Goal: Task Accomplishment & Management: Manage account settings

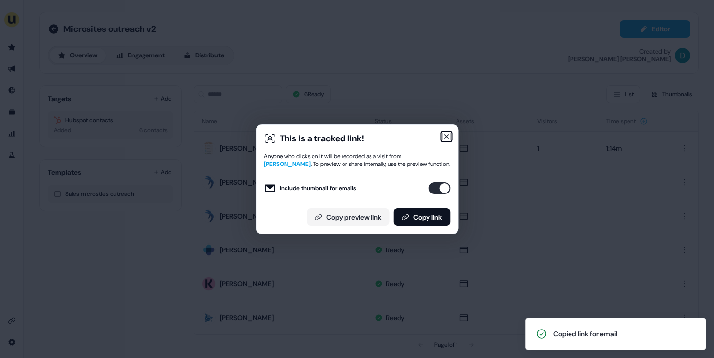
click at [443, 136] on icon "button" at bounding box center [446, 137] width 8 height 8
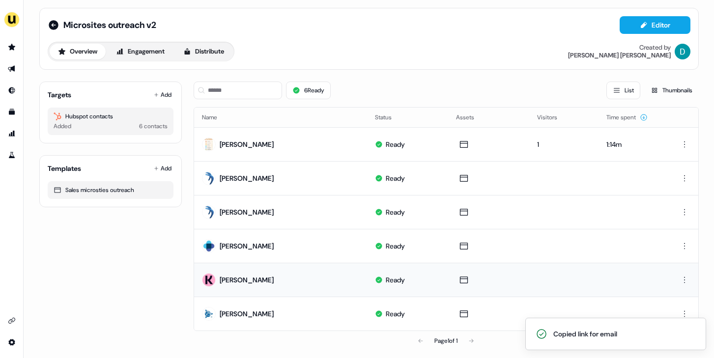
scroll to position [8, 0]
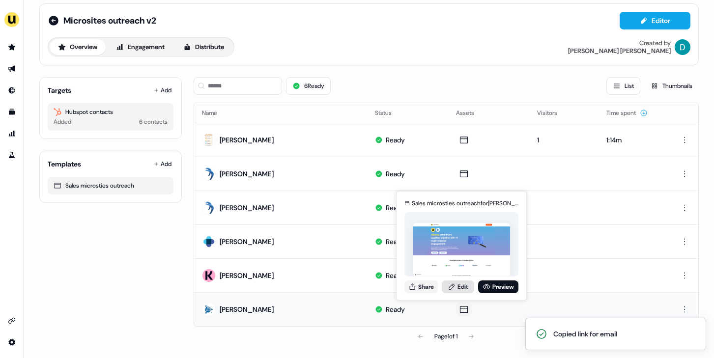
click at [451, 287] on icon at bounding box center [452, 287] width 8 height 8
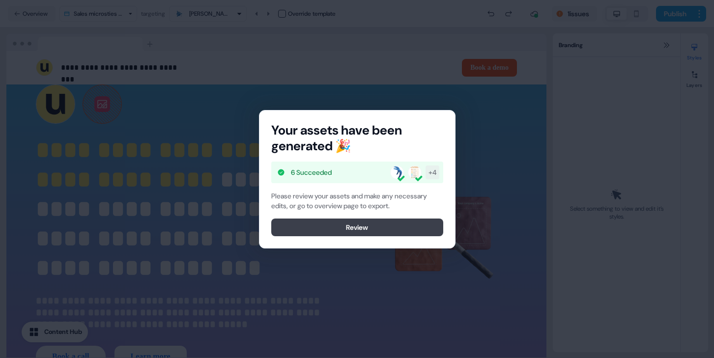
click at [349, 235] on button "Review" at bounding box center [357, 228] width 172 height 18
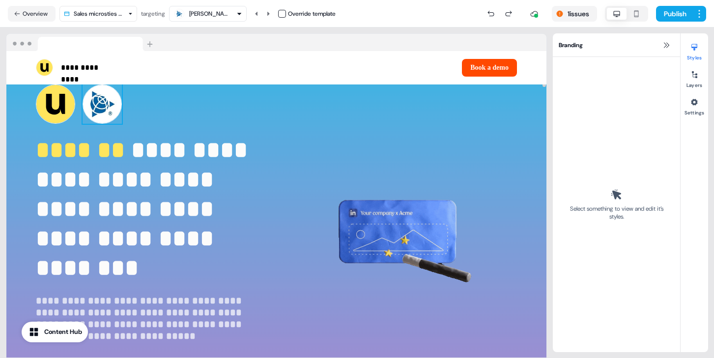
click at [115, 113] on img at bounding box center [102, 104] width 39 height 39
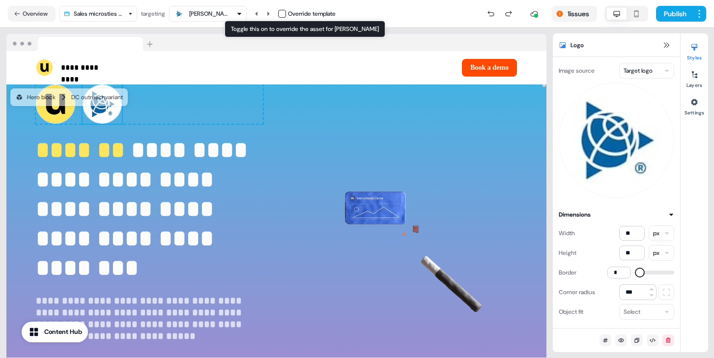
click at [286, 13] on button "button" at bounding box center [282, 14] width 8 height 8
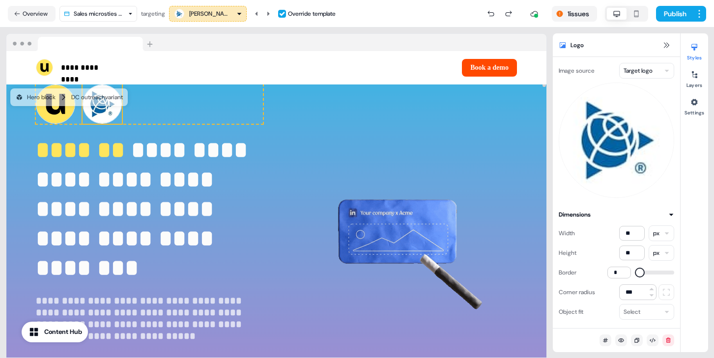
click at [660, 71] on html "**********" at bounding box center [357, 179] width 714 height 358
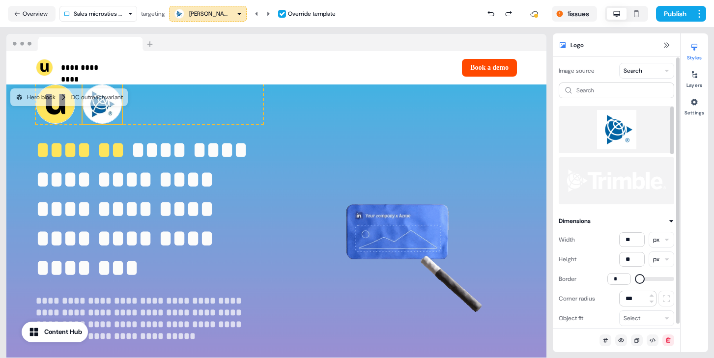
click at [622, 137] on img at bounding box center [617, 129] width 100 height 39
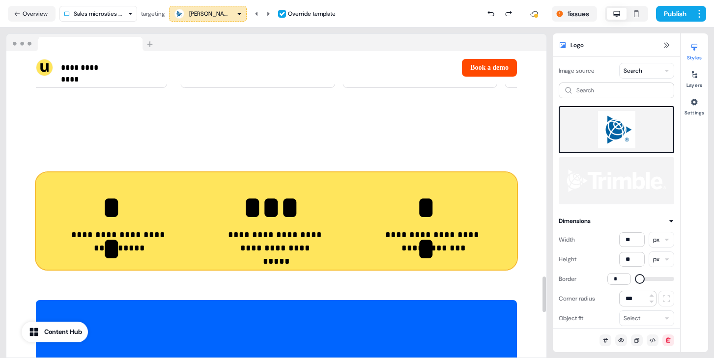
scroll to position [2087, 0]
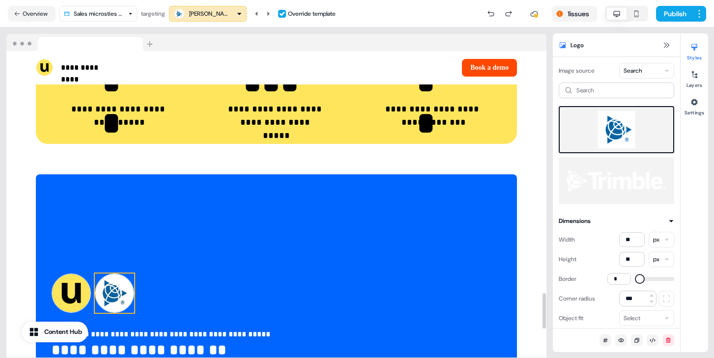
click at [123, 297] on img at bounding box center [114, 293] width 39 height 39
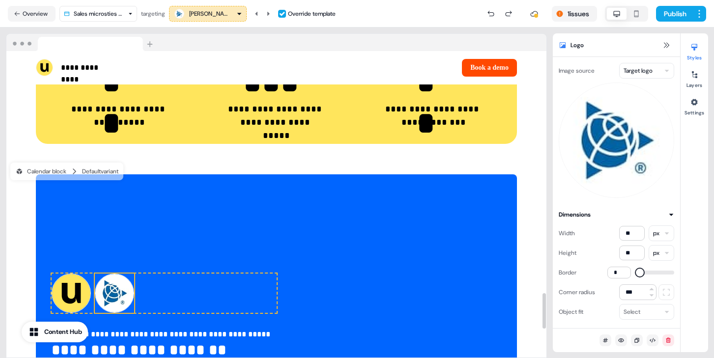
click at [663, 64] on html "**********" at bounding box center [357, 179] width 714 height 358
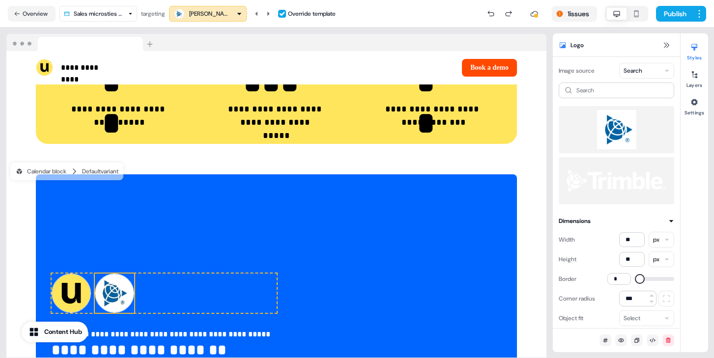
drag, startPoint x: 644, startPoint y: 149, endPoint x: 629, endPoint y: 129, distance: 25.6
click at [629, 129] on img at bounding box center [617, 129] width 100 height 39
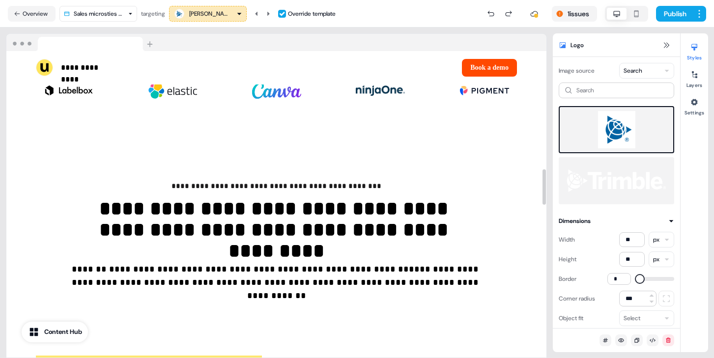
scroll to position [204, 0]
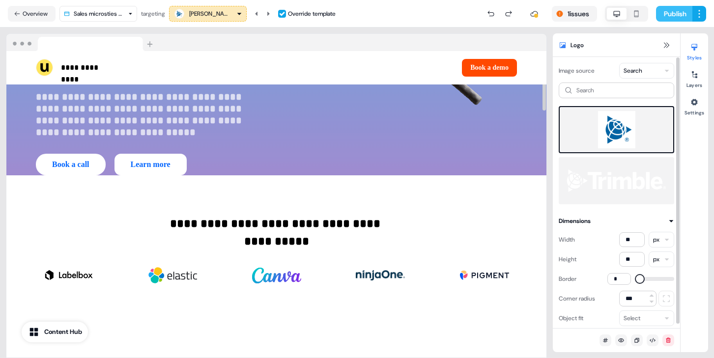
click at [670, 19] on button "Publish" at bounding box center [674, 14] width 36 height 16
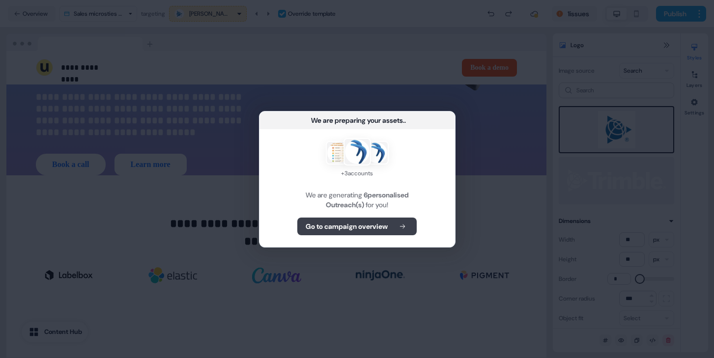
click at [390, 227] on button "Go to campaign overview" at bounding box center [356, 227] width 119 height 18
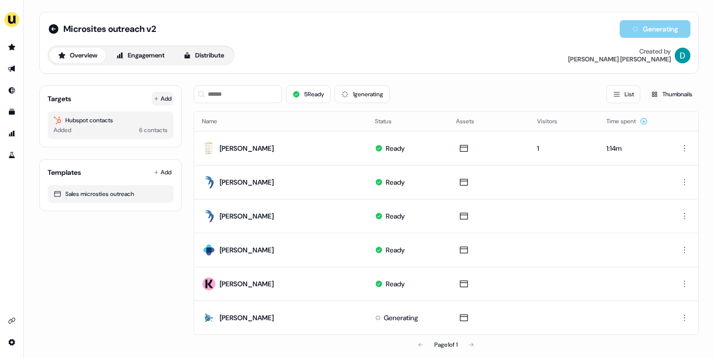
click at [166, 94] on button "Add" at bounding box center [163, 99] width 22 height 14
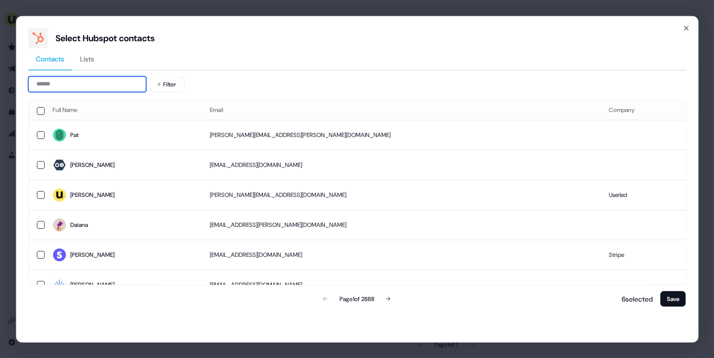
click at [108, 84] on input at bounding box center [87, 84] width 118 height 16
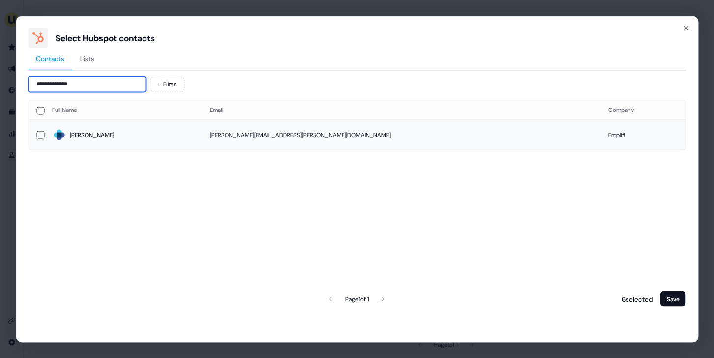
type input "**********"
click at [114, 134] on span "[PERSON_NAME]" at bounding box center [123, 135] width 142 height 14
click at [674, 300] on button "Save" at bounding box center [674, 299] width 26 height 16
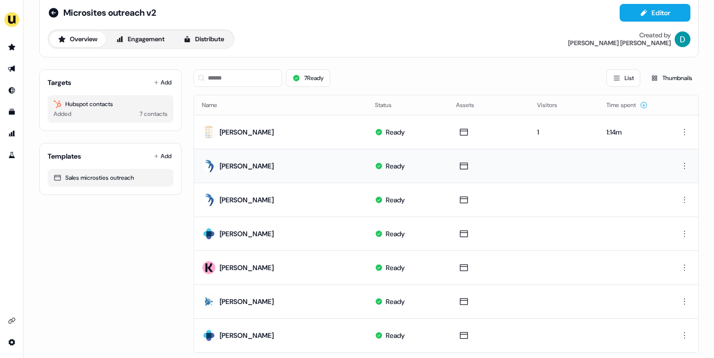
scroll to position [42, 0]
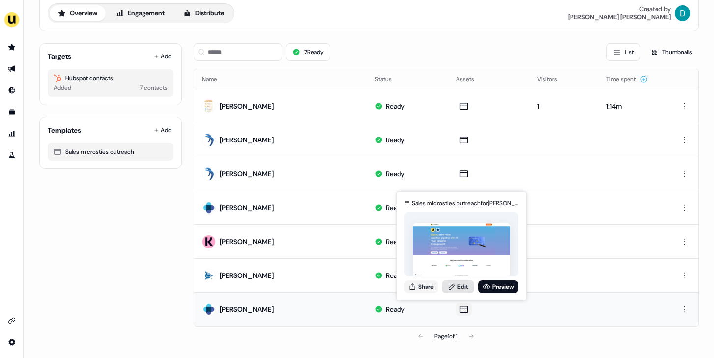
click at [453, 281] on link "Edit" at bounding box center [458, 287] width 32 height 13
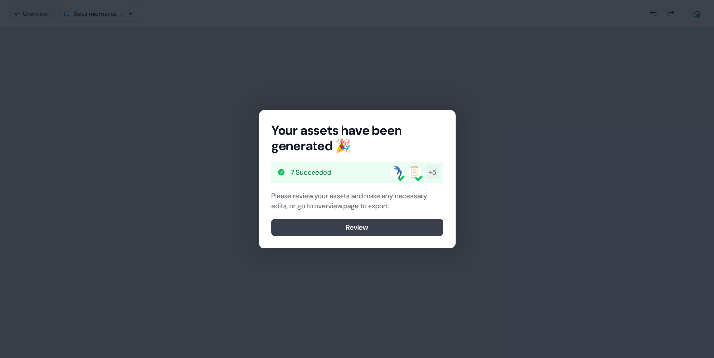
click at [351, 229] on button "Review" at bounding box center [357, 228] width 172 height 18
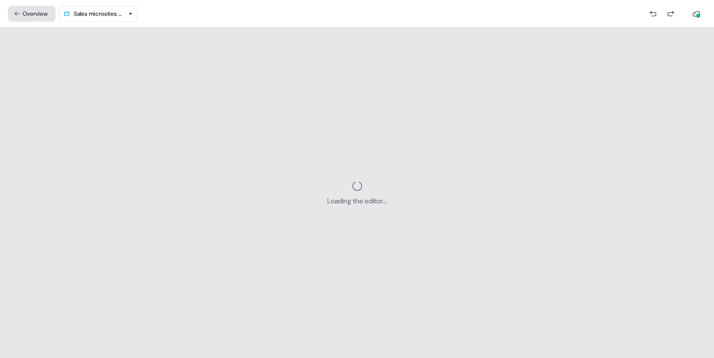
click at [51, 16] on button "Overview" at bounding box center [32, 14] width 48 height 16
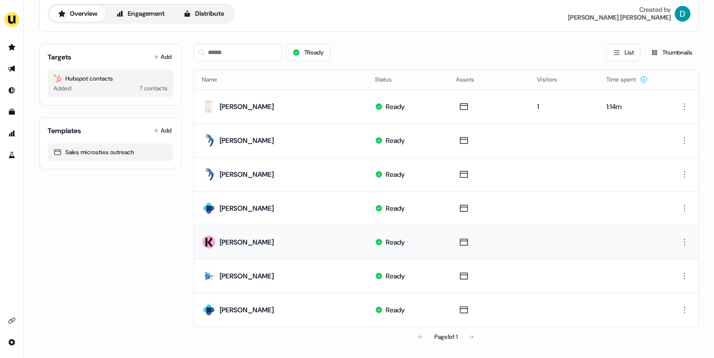
scroll to position [42, 0]
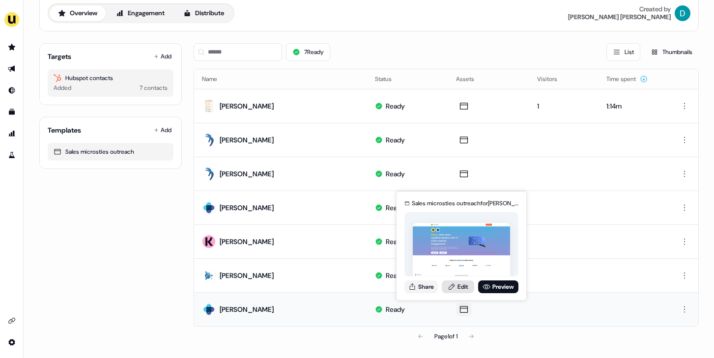
click at [460, 288] on link "Edit" at bounding box center [458, 287] width 32 height 13
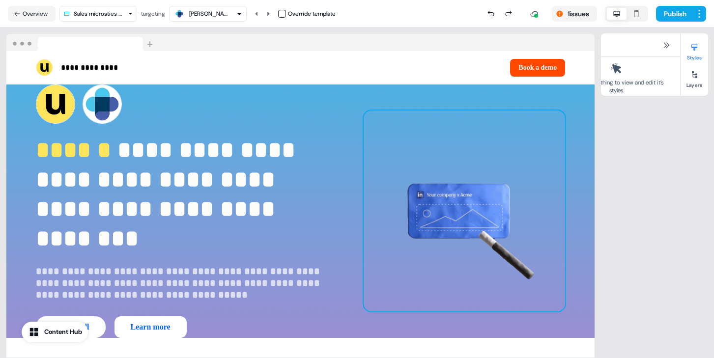
click at [462, 284] on img at bounding box center [464, 211] width 201 height 201
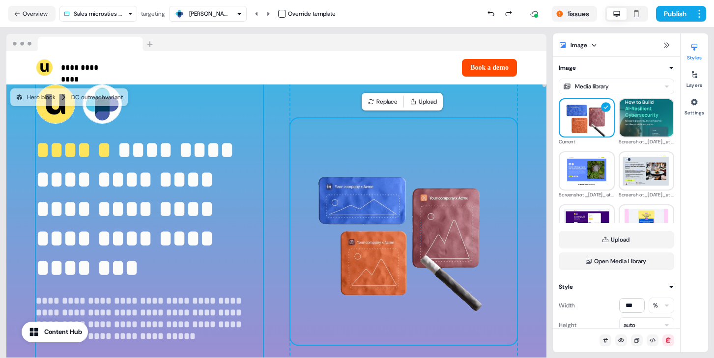
click at [110, 125] on div "**********" at bounding box center [149, 232] width 227 height 295
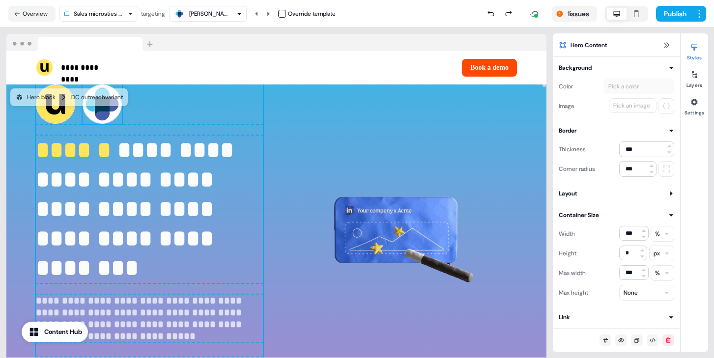
click at [107, 121] on img at bounding box center [102, 104] width 39 height 39
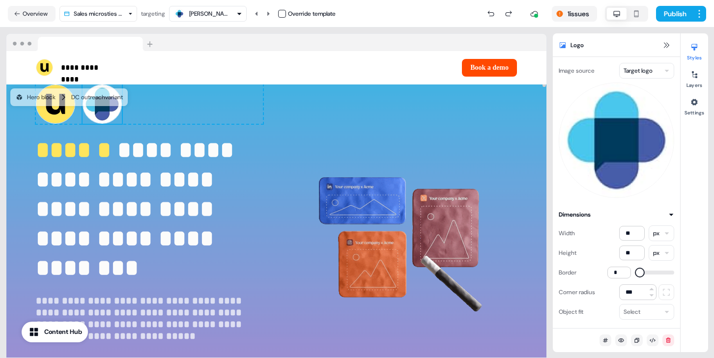
click at [642, 73] on html "**********" at bounding box center [357, 179] width 714 height 358
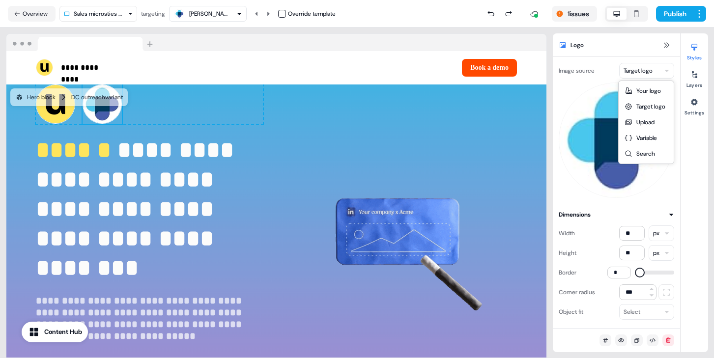
click at [467, 156] on html "**********" at bounding box center [357, 179] width 714 height 358
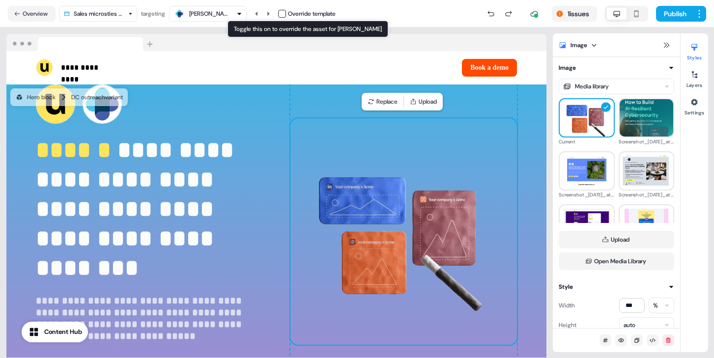
drag, startPoint x: 284, startPoint y: 10, endPoint x: 221, endPoint y: 62, distance: 81.4
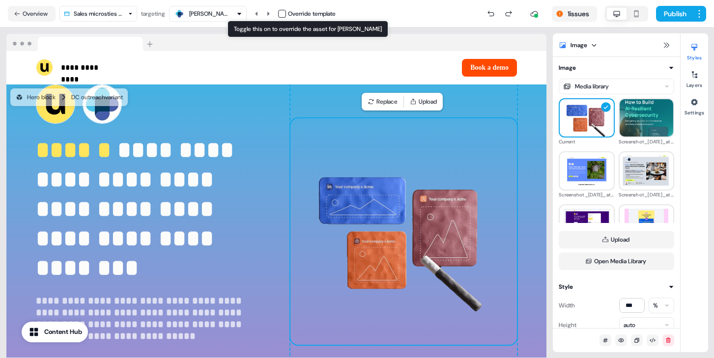
click at [284, 10] on button "button" at bounding box center [282, 14] width 8 height 8
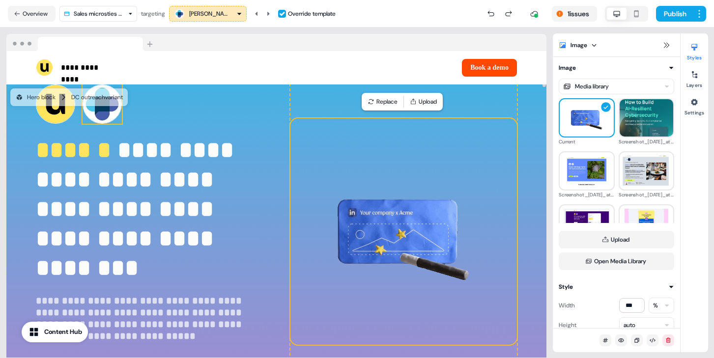
drag, startPoint x: 109, startPoint y: 116, endPoint x: 116, endPoint y: 116, distance: 7.4
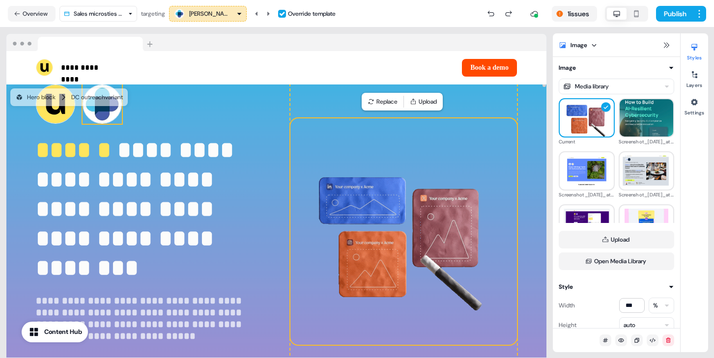
click at [108, 116] on img at bounding box center [102, 104] width 39 height 39
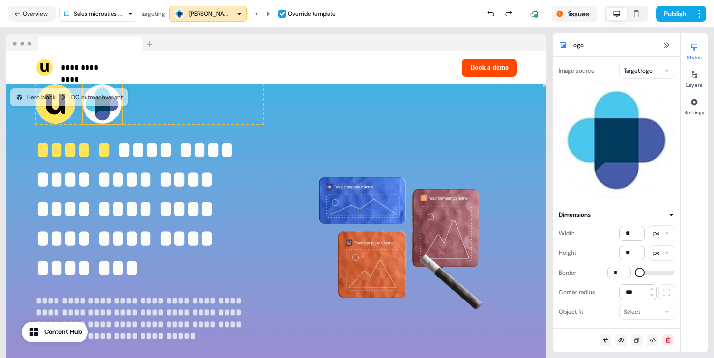
click at [644, 77] on html "**********" at bounding box center [357, 179] width 714 height 358
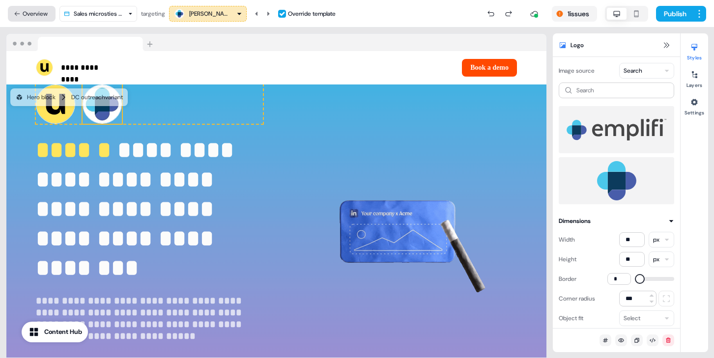
click at [40, 17] on button "Overview" at bounding box center [32, 14] width 48 height 16
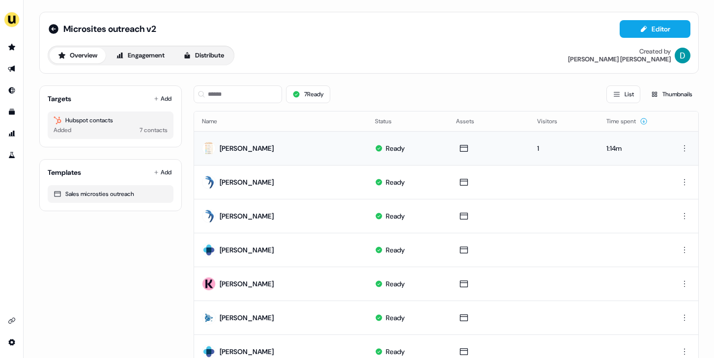
scroll to position [42, 0]
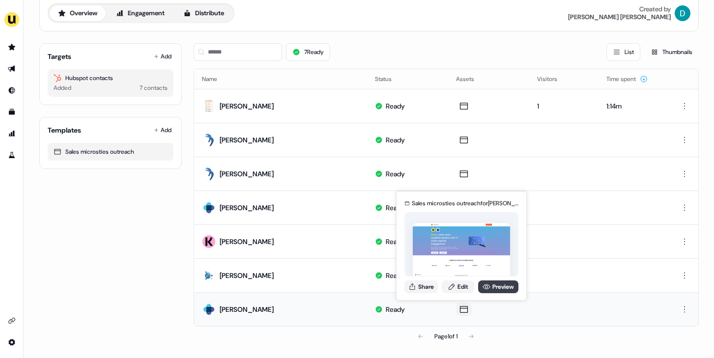
click at [484, 289] on icon at bounding box center [486, 287] width 7 height 5
click at [455, 290] on link "Edit" at bounding box center [458, 287] width 32 height 13
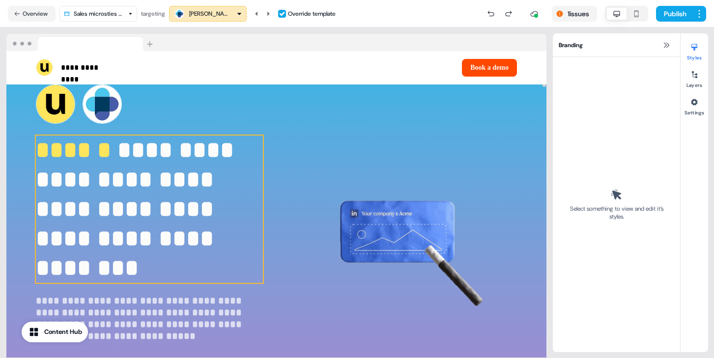
click at [236, 179] on p "**********" at bounding box center [149, 209] width 227 height 147
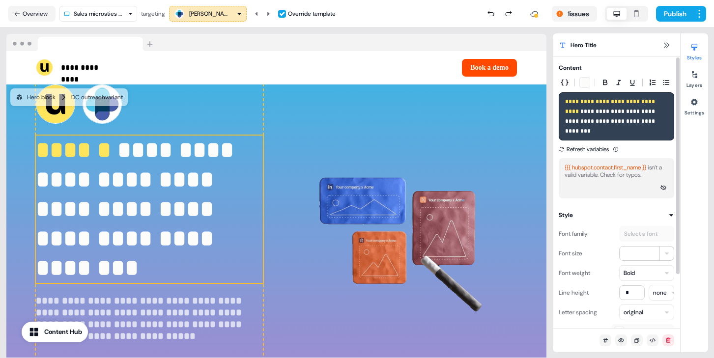
click at [643, 126] on div "**********" at bounding box center [616, 116] width 115 height 48
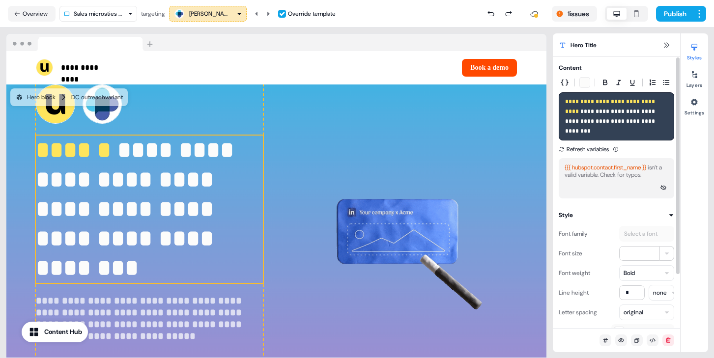
click at [653, 261] on html "**********" at bounding box center [357, 179] width 714 height 358
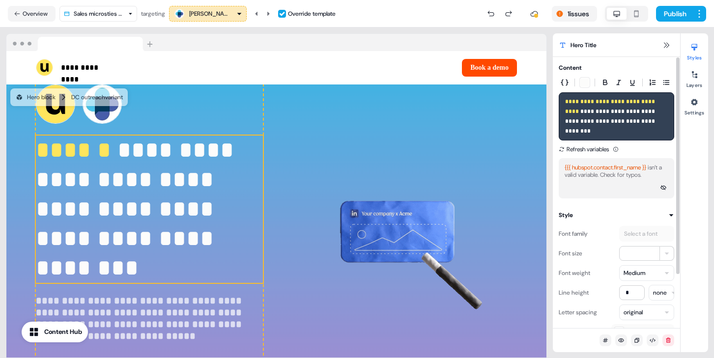
click at [660, 45] on div "Hero Title" at bounding box center [616, 45] width 127 height 24
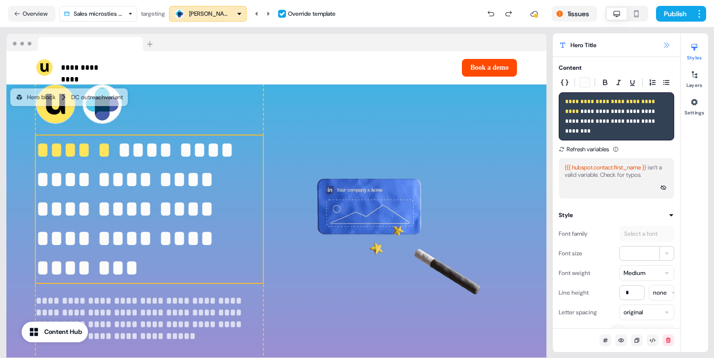
click at [662, 46] on icon at bounding box center [666, 45] width 8 height 8
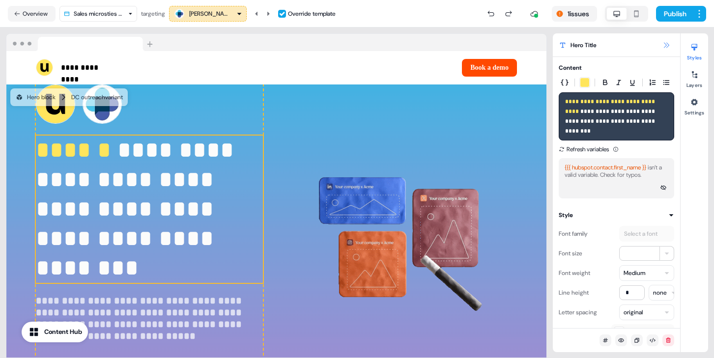
click at [670, 46] on icon at bounding box center [666, 45] width 8 height 8
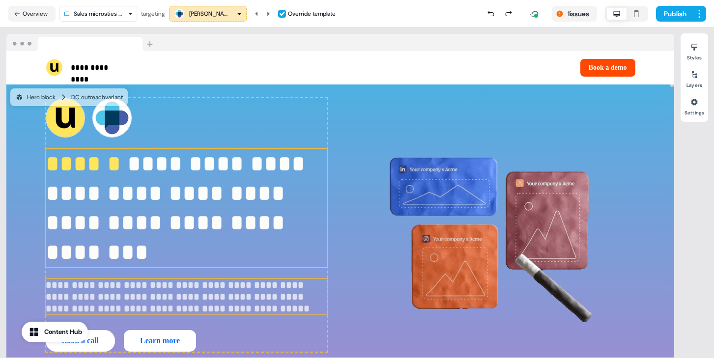
click at [140, 292] on p "**********" at bounding box center [186, 296] width 281 height 35
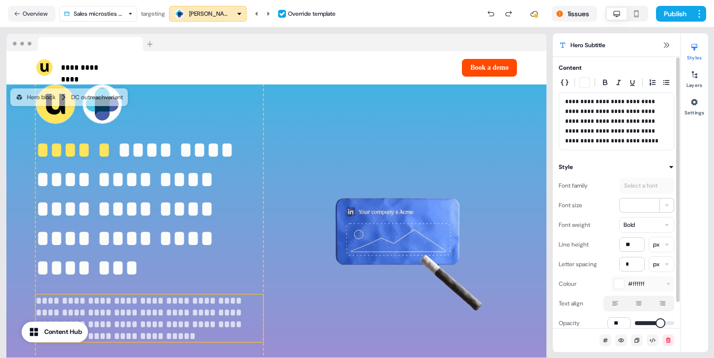
click at [645, 228] on html "**********" at bounding box center [357, 179] width 714 height 358
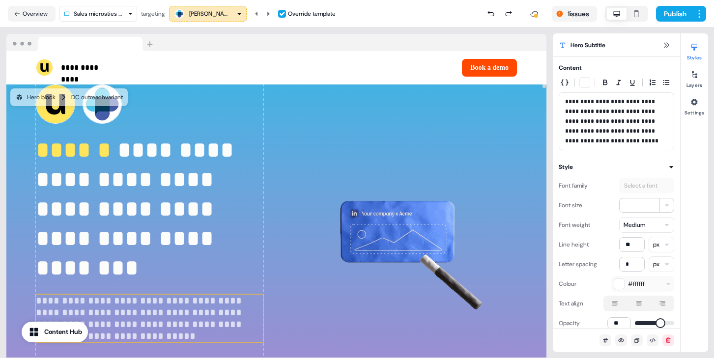
scroll to position [206, 0]
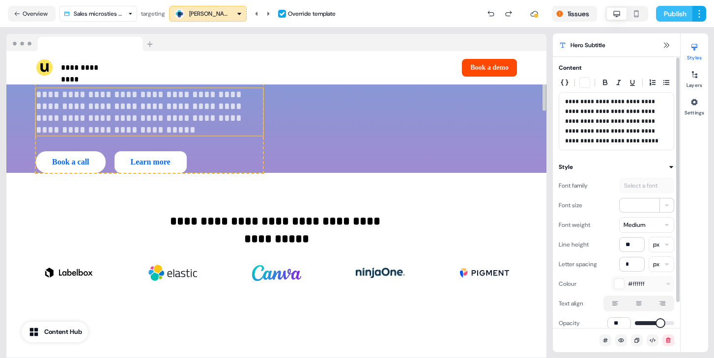
click at [678, 15] on button "Publish" at bounding box center [674, 14] width 36 height 16
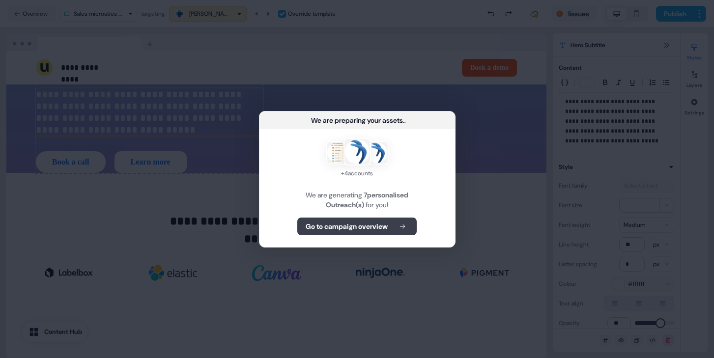
click at [404, 224] on icon at bounding box center [403, 226] width 12 height 7
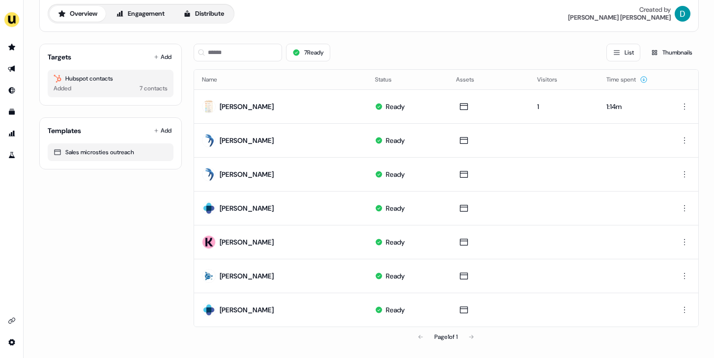
scroll to position [42, 0]
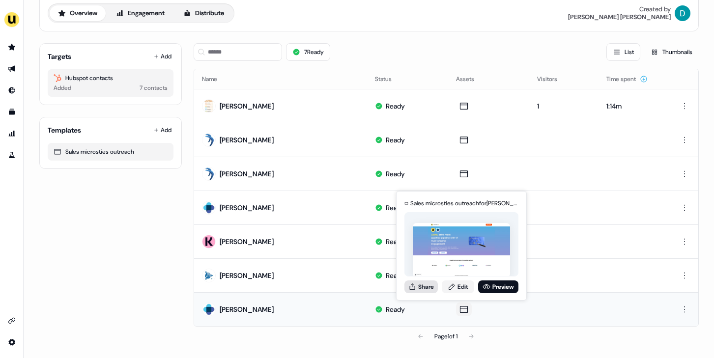
click at [436, 287] on button "Share" at bounding box center [420, 287] width 33 height 13
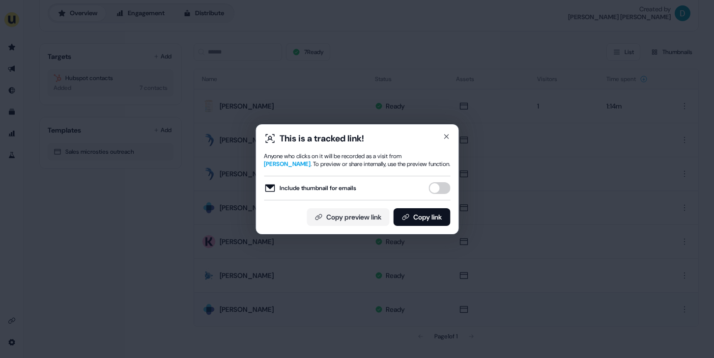
click at [444, 186] on button "Include thumbnail for emails" at bounding box center [440, 188] width 22 height 12
click at [435, 233] on div "This is a tracked link! Anyone who clicks on it will be recorded as a visit fro…" at bounding box center [357, 179] width 203 height 110
click at [428, 223] on button "Copy link" at bounding box center [421, 217] width 57 height 18
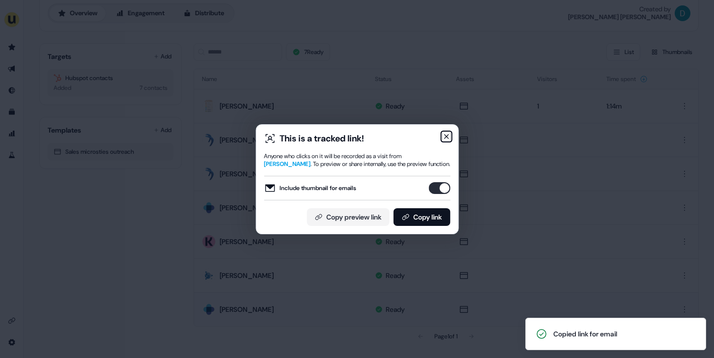
click at [443, 136] on icon "button" at bounding box center [446, 137] width 8 height 8
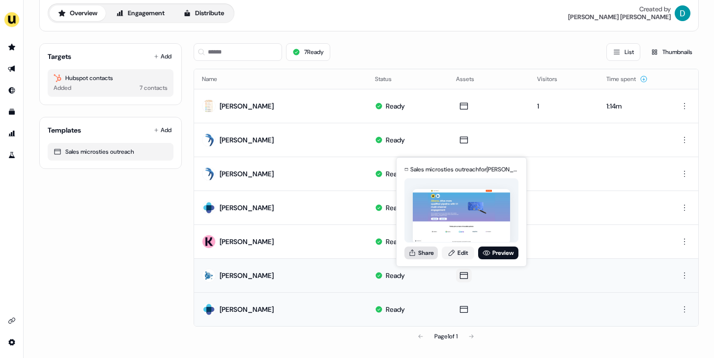
click at [424, 255] on button "Share" at bounding box center [420, 253] width 33 height 13
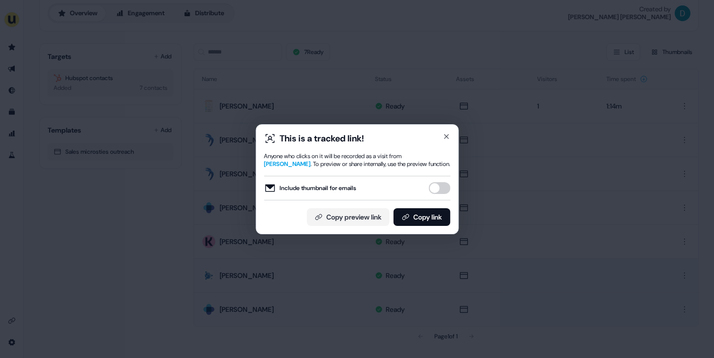
click at [450, 188] on div "This is a tracked link! Anyone who clicks on it will be recorded as a visit fro…" at bounding box center [357, 179] width 203 height 110
click at [436, 191] on button "Include thumbnail for emails" at bounding box center [440, 188] width 22 height 12
click at [426, 219] on button "Copy link" at bounding box center [421, 217] width 57 height 18
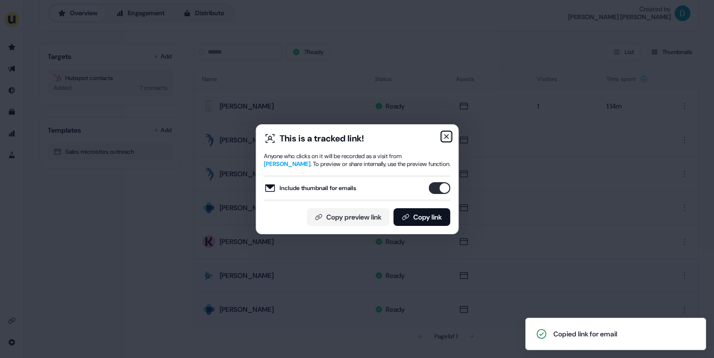
click at [445, 133] on icon "button" at bounding box center [446, 137] width 8 height 8
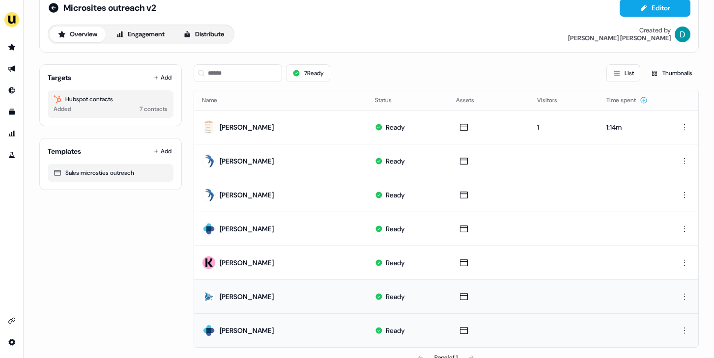
scroll to position [0, 0]
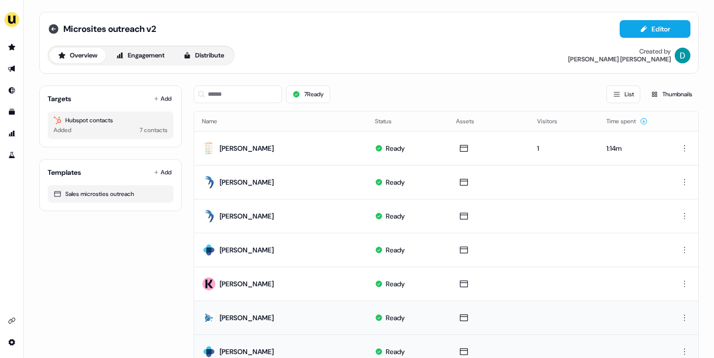
click at [54, 24] on icon at bounding box center [54, 29] width 12 height 12
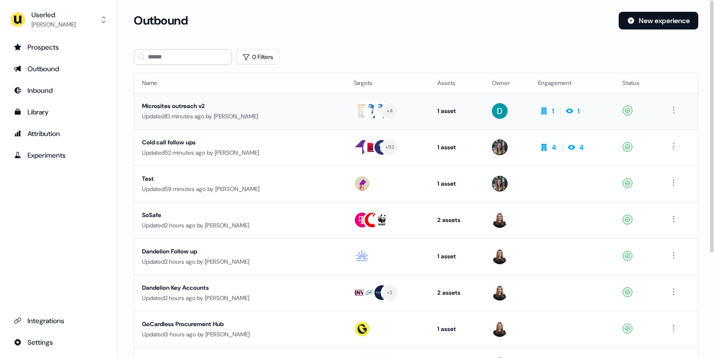
click at [270, 99] on td "Microsites outreach v2 Updated 10 minutes ago by David Cruickshank" at bounding box center [239, 111] width 211 height 36
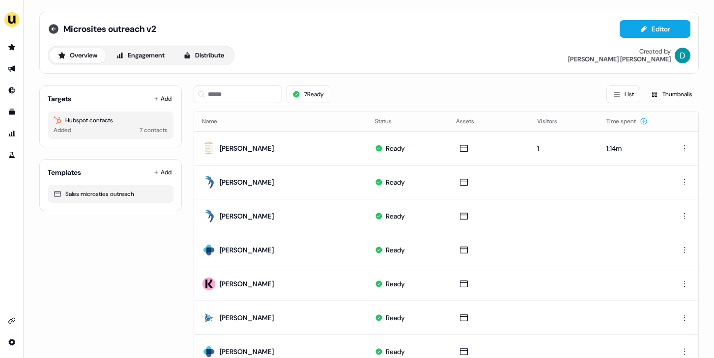
click at [56, 32] on icon at bounding box center [54, 29] width 12 height 12
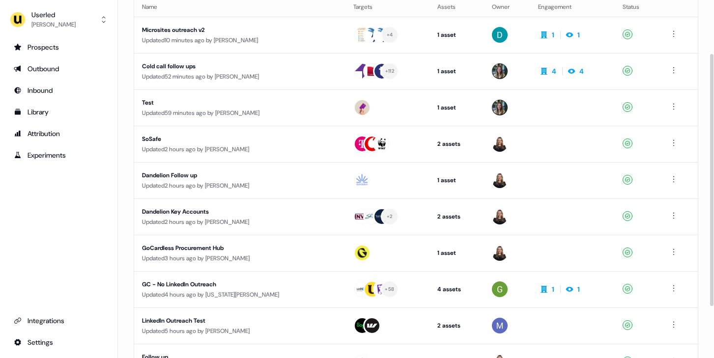
scroll to position [77, 0]
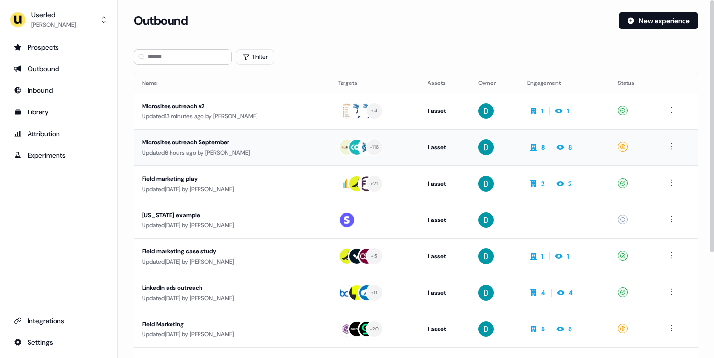
click at [179, 148] on div "Updated 6 hours ago by [PERSON_NAME]" at bounding box center [232, 153] width 180 height 10
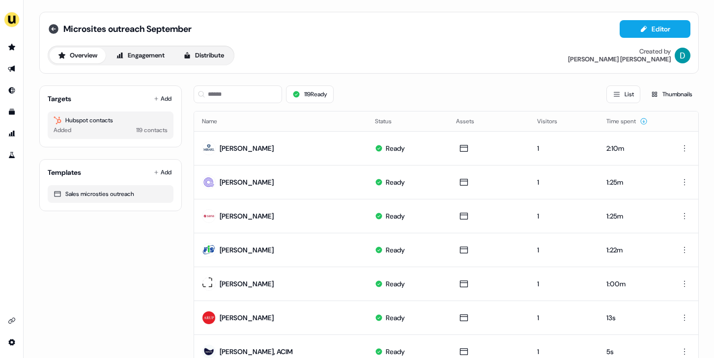
click at [50, 25] on icon at bounding box center [54, 29] width 10 height 10
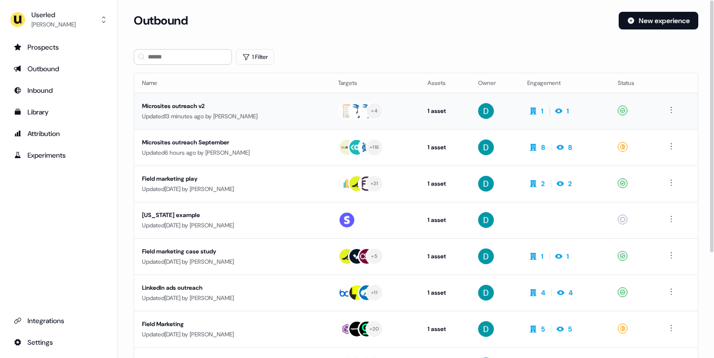
click at [219, 112] on div "Updated 13 minutes ago by [PERSON_NAME]" at bounding box center [232, 117] width 180 height 10
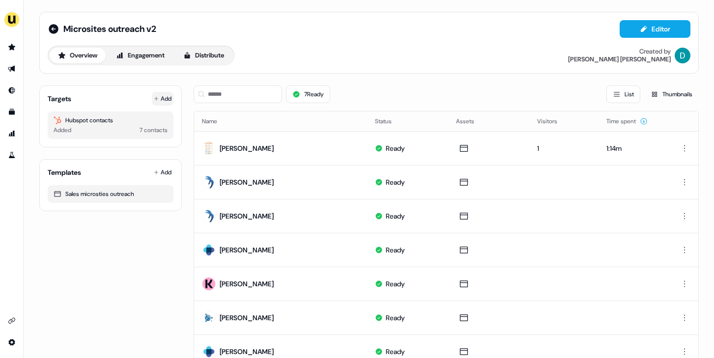
click at [154, 101] on button "Add" at bounding box center [163, 99] width 22 height 14
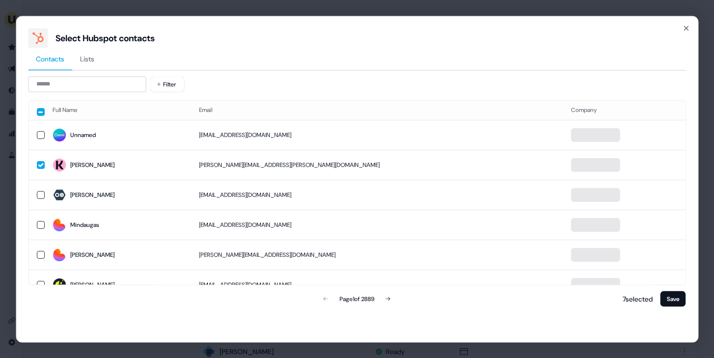
click at [98, 92] on div "Filter Full Name Email Company Unnamed [EMAIL_ADDRESS][DOMAIN_NAME] [PERSON_NAM…" at bounding box center [357, 192] width 658 height 232
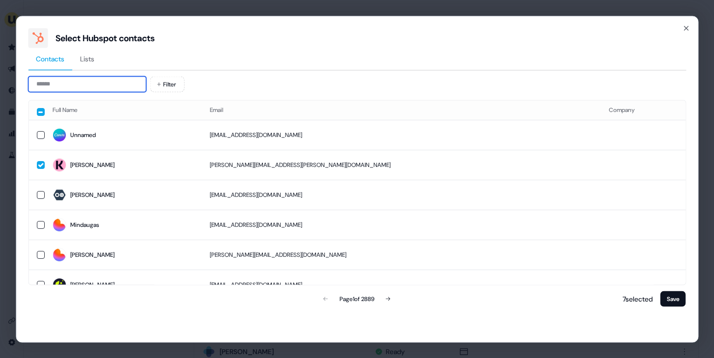
click at [94, 88] on input at bounding box center [87, 84] width 118 height 16
click at [92, 83] on input at bounding box center [87, 84] width 118 height 16
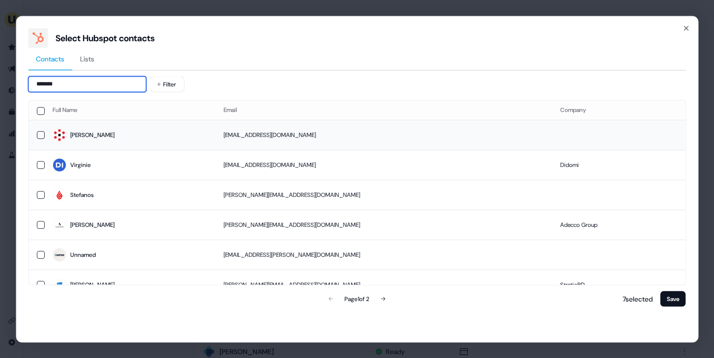
type input "*******"
click at [124, 136] on span "[PERSON_NAME]" at bounding box center [130, 135] width 156 height 14
click at [659, 299] on div "8 selected Save" at bounding box center [652, 299] width 68 height 20
click at [663, 297] on button "Save" at bounding box center [674, 299] width 26 height 16
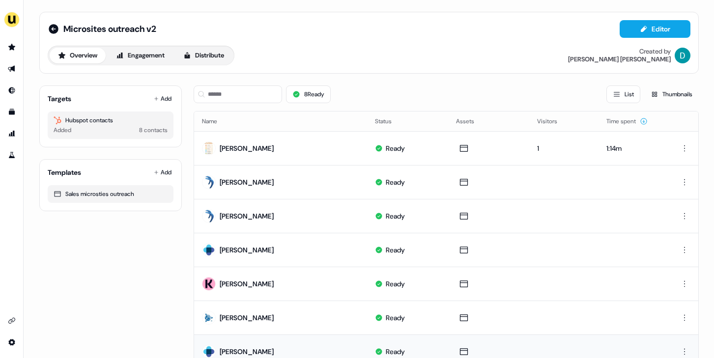
scroll to position [76, 0]
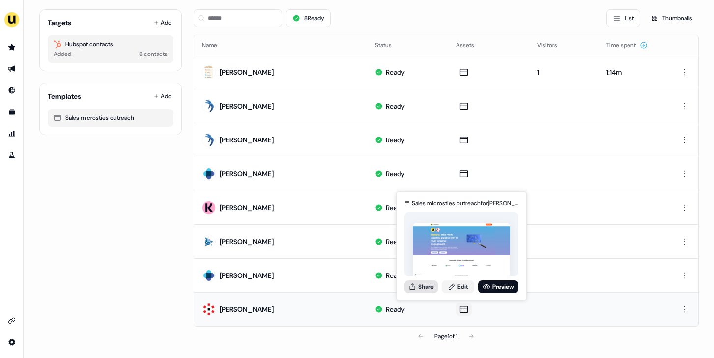
click at [418, 285] on button "Share" at bounding box center [420, 287] width 33 height 13
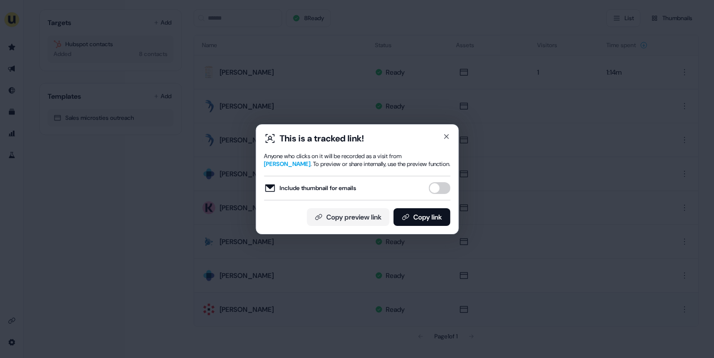
click at [443, 185] on button "Include thumbnail for emails" at bounding box center [440, 188] width 22 height 12
click at [437, 224] on button "Copy link" at bounding box center [421, 217] width 57 height 18
